Goal: Task Accomplishment & Management: Complete application form

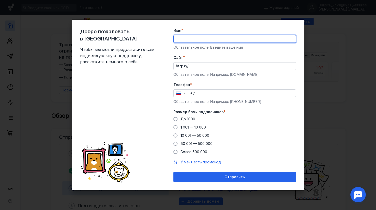
click at [198, 39] on input "Имя *" at bounding box center [235, 38] width 122 height 7
type input "[PERSON_NAME]"
type input "[PHONE_NUMBER]"
click at [217, 69] on input "Cайт *" at bounding box center [243, 65] width 105 height 7
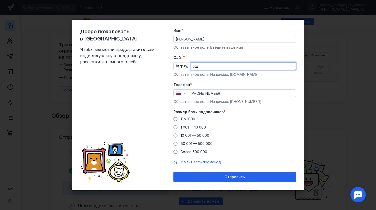
type input "з"
type input "[DOMAIN_NAME]"
click at [235, 93] on input "[PHONE_NUMBER]" at bounding box center [241, 92] width 107 height 7
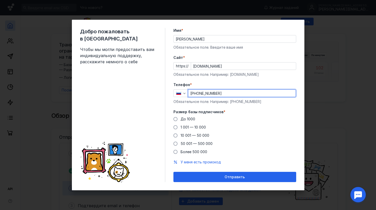
type input "[PHONE_NUMBER]"
click at [258, 111] on label "Размер базы подписчиков *" at bounding box center [234, 111] width 123 height 5
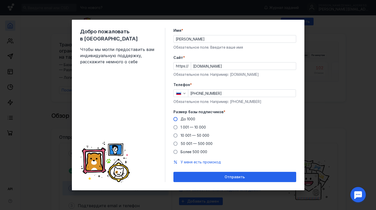
click at [184, 121] on div "До 1000" at bounding box center [187, 118] width 15 height 5
click at [0, 0] on input "До 1000" at bounding box center [0, 0] width 0 height 0
click at [183, 128] on span "1 001 — 10 000" at bounding box center [192, 127] width 25 height 4
click at [0, 0] on input "1 001 — 10 000" at bounding box center [0, 0] width 0 height 0
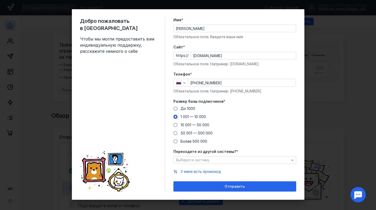
scroll to position [6, 0]
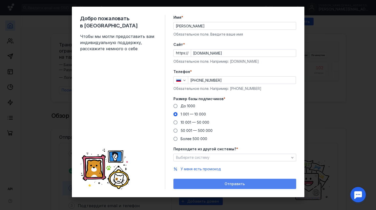
click at [222, 185] on div "Отправить" at bounding box center [235, 183] width 118 height 4
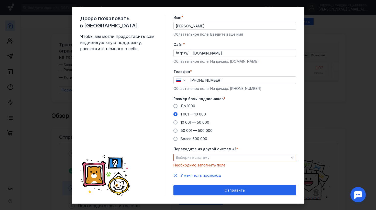
click at [213, 162] on div "Переходите из другой системы? * Выберите систему Необходимо заполнить поле" at bounding box center [234, 156] width 123 height 21
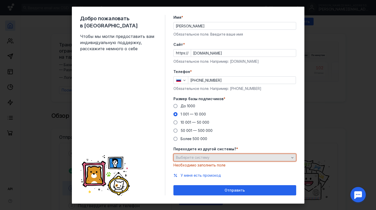
click at [214, 160] on div "Выберите систему" at bounding box center [234, 157] width 123 height 8
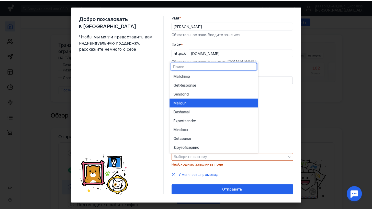
scroll to position [0, 0]
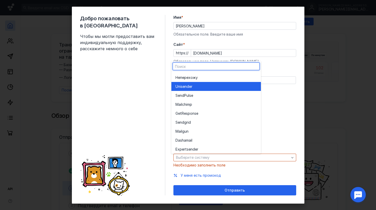
click at [206, 87] on div "Unisende r" at bounding box center [215, 86] width 81 height 5
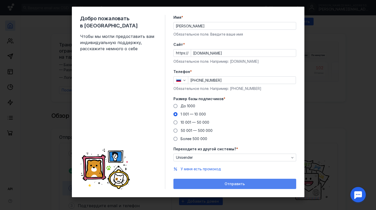
click at [229, 184] on span "Отправить" at bounding box center [234, 183] width 20 height 4
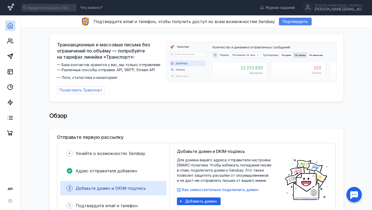
click at [295, 21] on span "Подтвердить" at bounding box center [295, 21] width 25 height 4
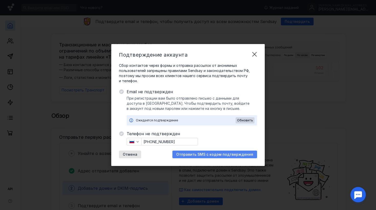
click at [210, 155] on span "Отправить SMS с кодом подтверждения" at bounding box center [214, 154] width 77 height 4
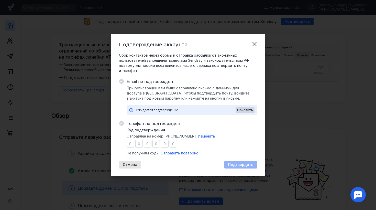
type input "4"
type input "7"
type input "2"
type input "6"
type input "4"
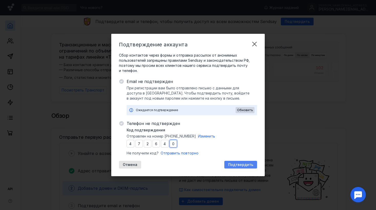
type input "0"
click at [240, 166] on span "Подтвердить" at bounding box center [240, 164] width 25 height 4
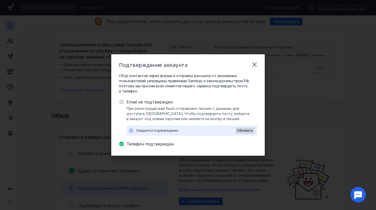
click at [123, 103] on icon at bounding box center [121, 101] width 5 height 5
click at [245, 131] on span "Обновить" at bounding box center [245, 131] width 16 height 4
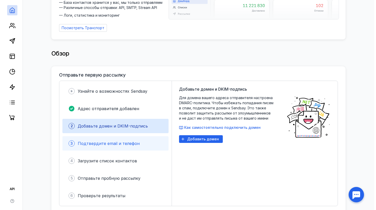
scroll to position [84, 0]
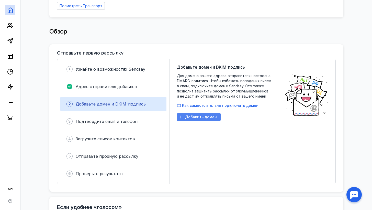
click at [206, 116] on span "Добавить домен" at bounding box center [201, 117] width 32 height 4
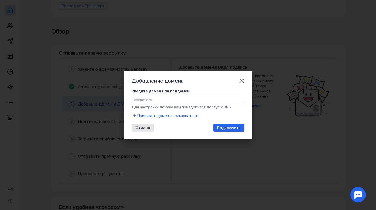
click at [183, 99] on input "Введите домен или поддомен" at bounding box center [188, 99] width 112 height 7
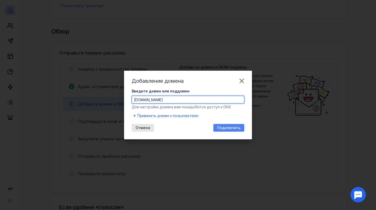
type input "[DOMAIN_NAME]"
click at [223, 129] on span "Подключить" at bounding box center [228, 128] width 23 height 4
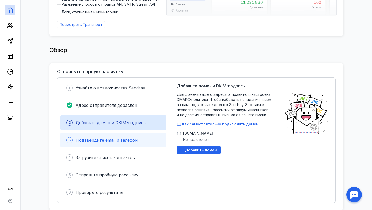
scroll to position [66, 0]
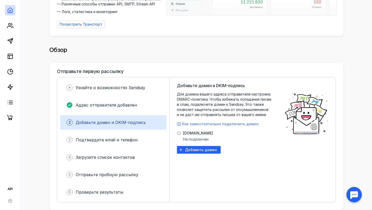
click at [209, 122] on span "Как самостоятельно подключить домен" at bounding box center [220, 123] width 76 height 4
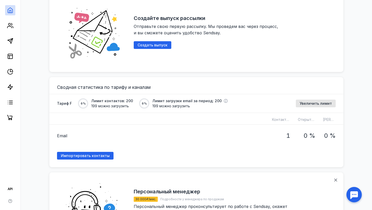
scroll to position [342, 0]
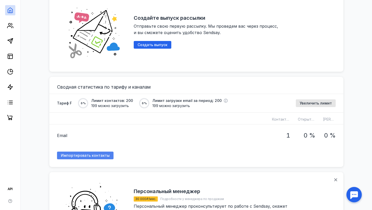
click at [77, 153] on span "Импортировать контакты" at bounding box center [85, 155] width 49 height 4
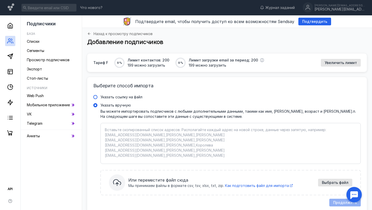
click at [134, 98] on span "Указать ссылку на файл" at bounding box center [121, 97] width 42 height 4
click at [0, 0] on input "Указать ссылку на файл" at bounding box center [0, 0] width 0 height 0
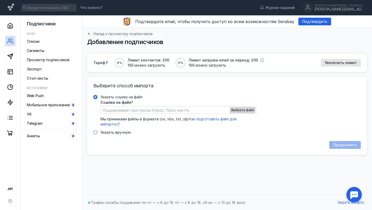
click at [238, 108] on div "Выбрать файл" at bounding box center [243, 110] width 26 height 6
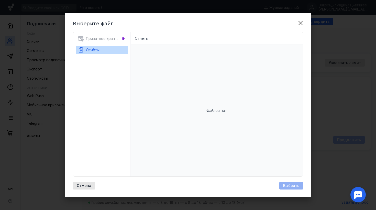
click at [102, 41] on div "Приватное хранилище" at bounding box center [102, 40] width 52 height 11
click at [103, 40] on div "Приватное хранилище" at bounding box center [102, 40] width 52 height 11
click at [96, 51] on span "Отчёты" at bounding box center [93, 50] width 14 height 4
click at [103, 38] on div "Приватное хранилище" at bounding box center [102, 40] width 52 height 11
click at [119, 38] on div "Приватное хранилище" at bounding box center [102, 40] width 52 height 11
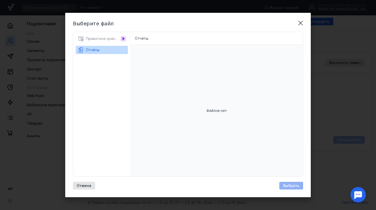
click at [123, 38] on icon at bounding box center [123, 38] width 3 height 3
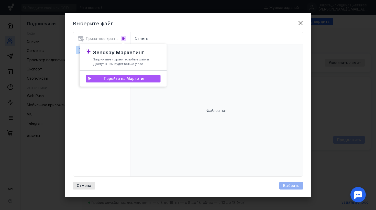
click at [120, 79] on span "Перейти на Маркетинг" at bounding box center [125, 78] width 43 height 4
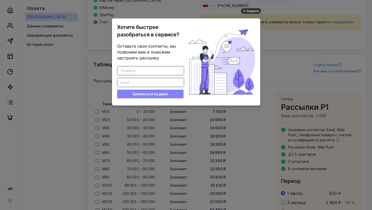
click at [252, 11] on div "Закрыть" at bounding box center [252, 11] width 13 height 6
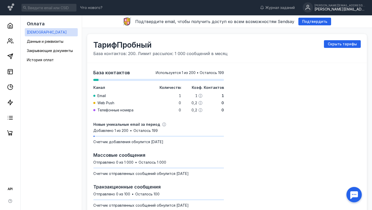
click at [339, 9] on div "[PERSON_NAME][EMAIL_ADDRESS][DOMAIN_NAME]" at bounding box center [339, 9] width 51 height 4
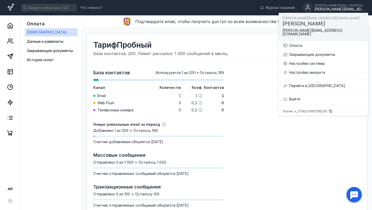
click at [310, 36] on span "[PERSON_NAME][EMAIL_ADDRESS][DOMAIN_NAME]" at bounding box center [312, 32] width 60 height 8
click at [271, 79] on div at bounding box center [295, 138] width 131 height 139
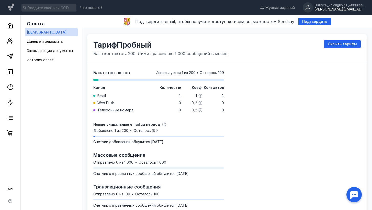
click at [348, 9] on div "[PERSON_NAME][EMAIL_ADDRESS][DOMAIN_NAME]" at bounding box center [339, 9] width 51 height 4
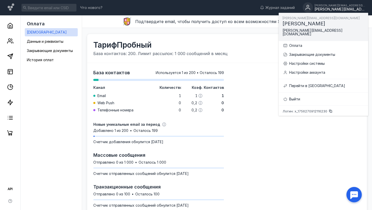
click at [257, 46] on div "[PERSON_NAME] База контактов: 200. Лимит рассылок: 1 000 сообщений в месяц Скры…" at bounding box center [226, 48] width 267 height 16
